Goal: Information Seeking & Learning: Learn about a topic

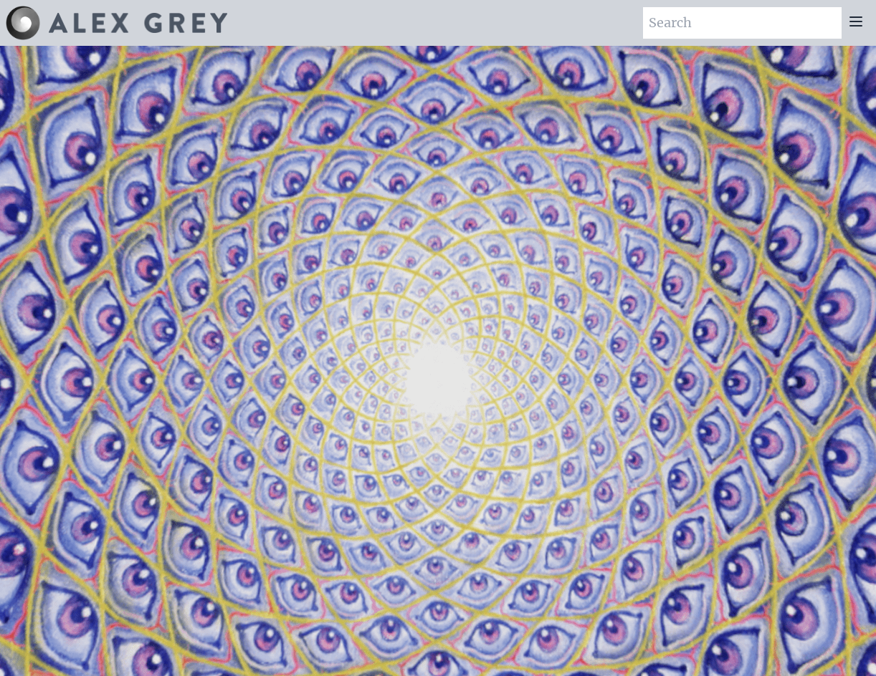
click at [854, 23] on icon at bounding box center [855, 21] width 17 height 17
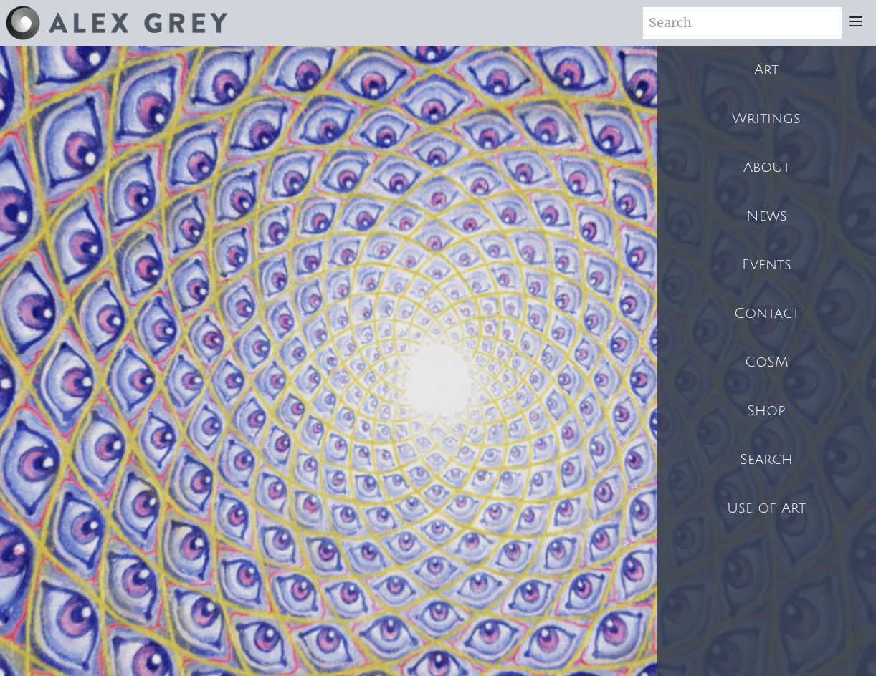
click at [769, 67] on div "Art" at bounding box center [766, 70] width 219 height 49
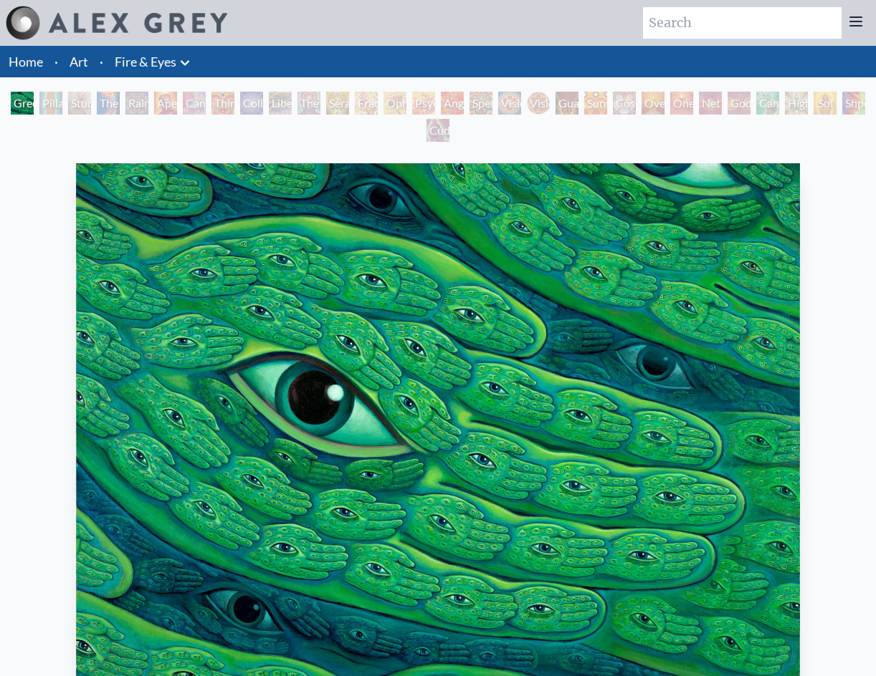
click at [62, 99] on div "Pillar of Awareness" at bounding box center [50, 103] width 23 height 23
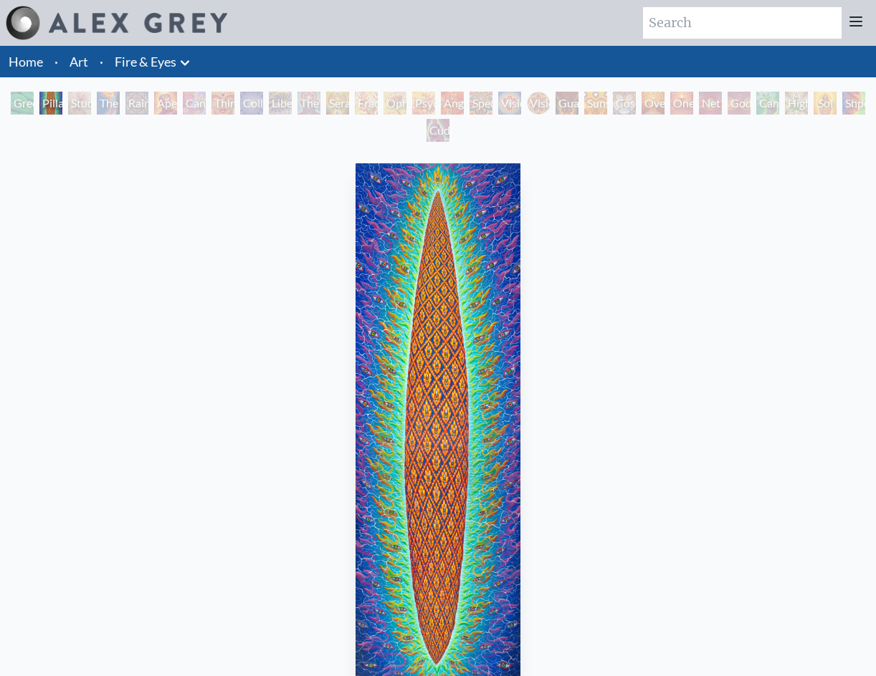
click at [169, 102] on div "Aperture" at bounding box center [165, 103] width 23 height 23
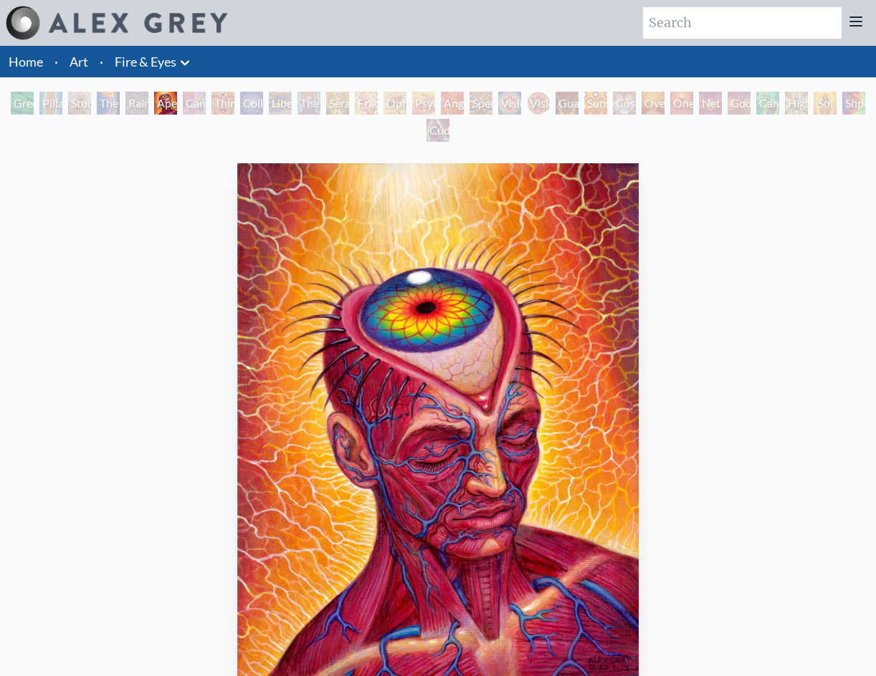
click at [234, 99] on div "Third Eye Tears of Joy" at bounding box center [222, 103] width 23 height 23
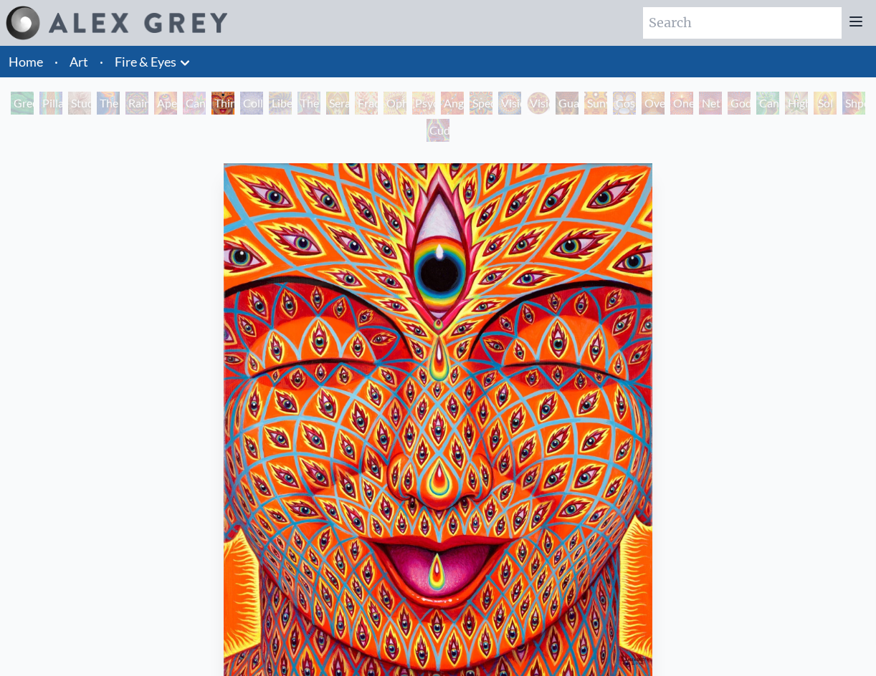
click at [345, 97] on div "Seraphic Transport Docking on the Third Eye" at bounding box center [337, 103] width 23 height 23
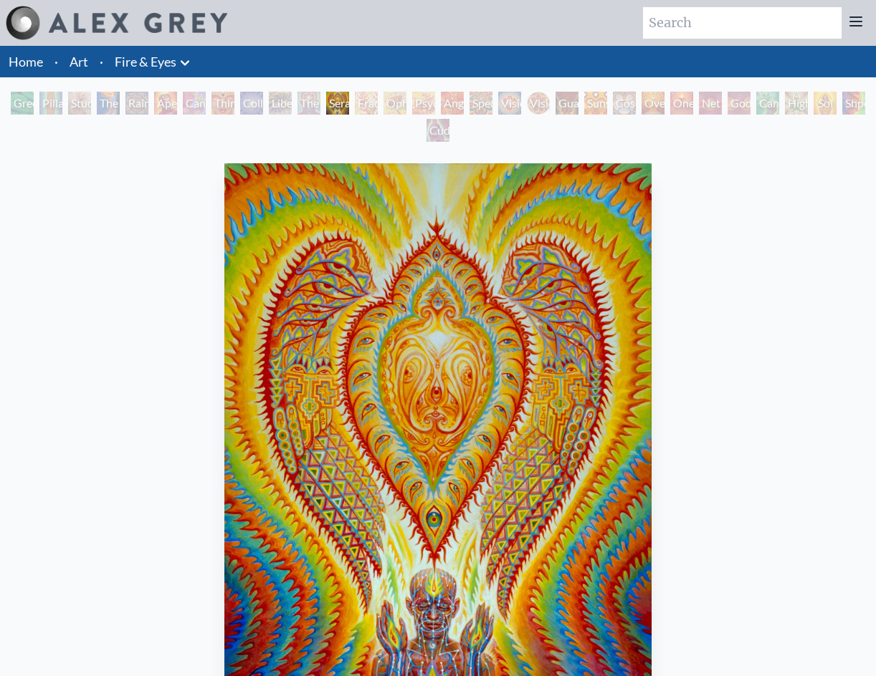
click at [300, 94] on div "The Seer" at bounding box center [308, 103] width 23 height 23
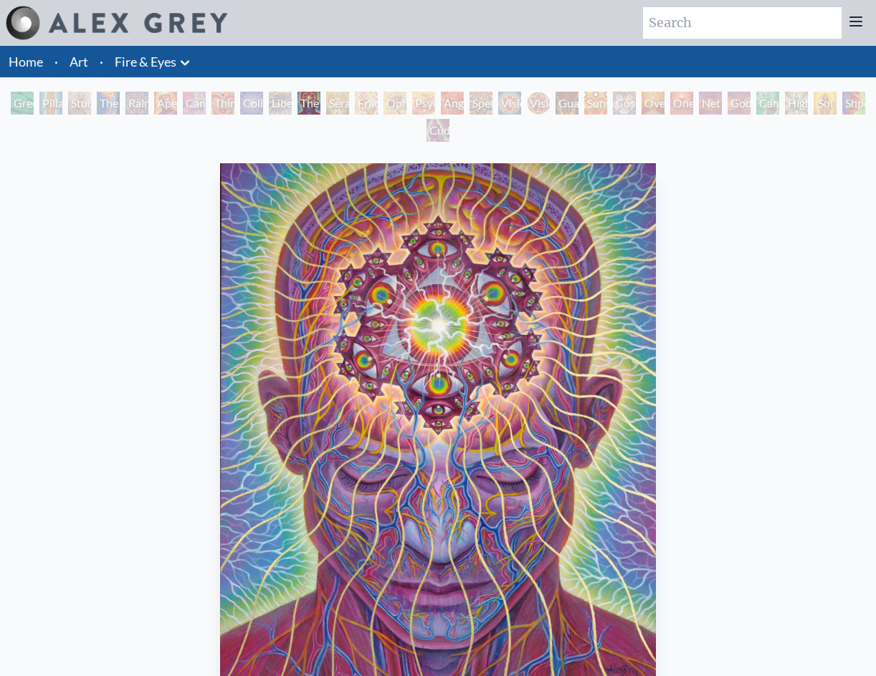
click at [272, 95] on div "Liberation Through Seeing" at bounding box center [280, 103] width 23 height 23
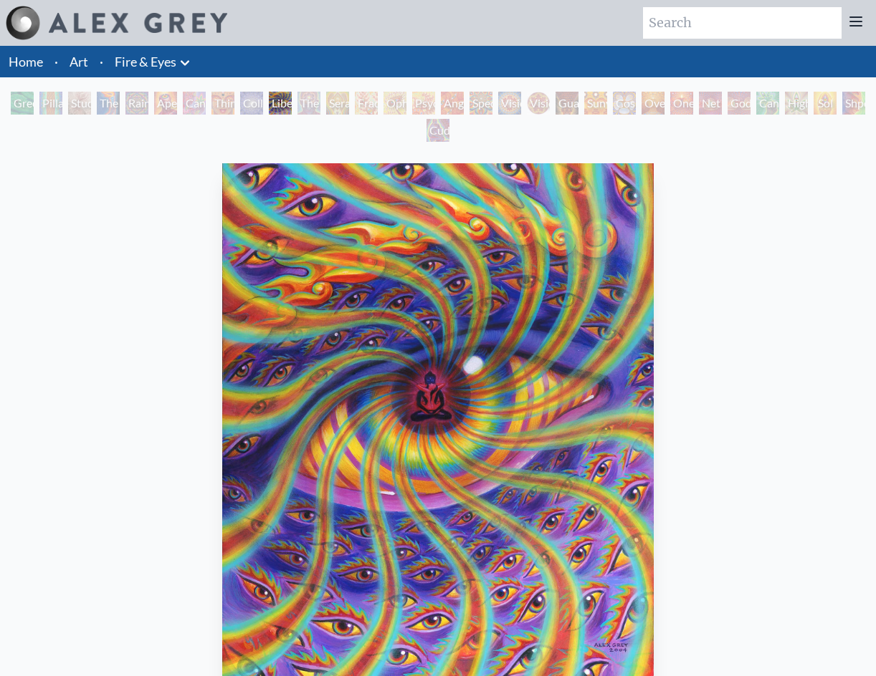
click at [262, 95] on div "Collective Vision" at bounding box center [251, 103] width 23 height 23
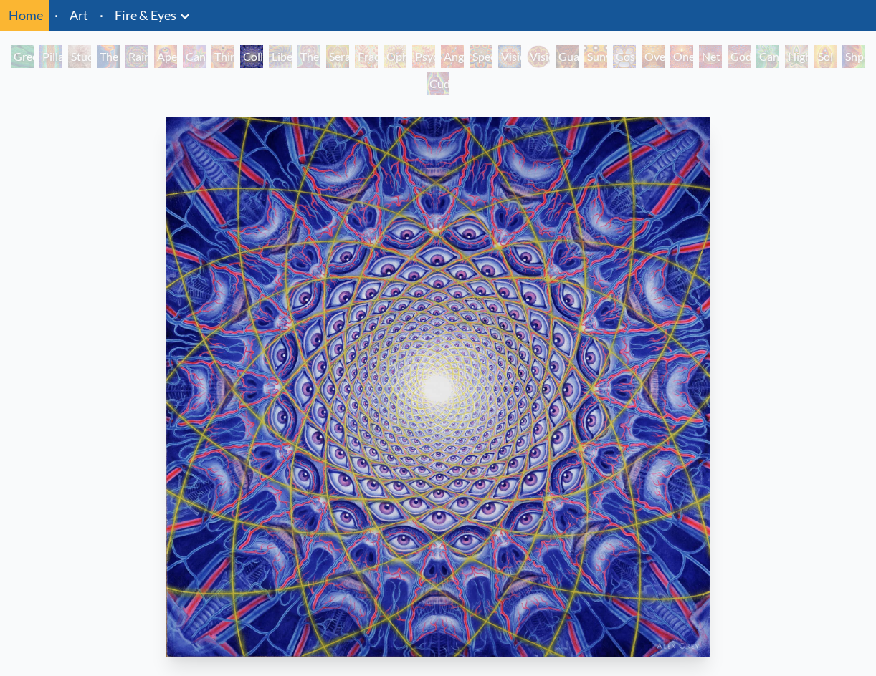
scroll to position [72, 0]
